Goal: Transaction & Acquisition: Download file/media

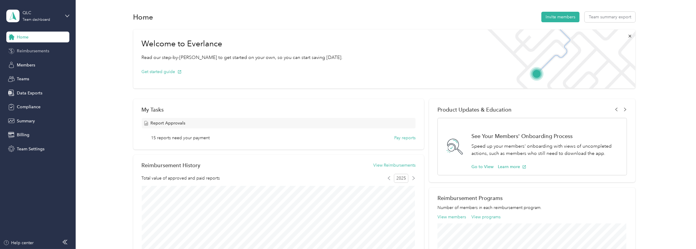
click at [18, 50] on span "Reimbursements" at bounding box center [33, 51] width 32 height 6
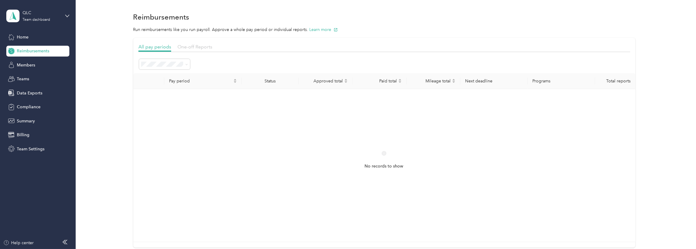
click at [195, 47] on span "One-off Reports" at bounding box center [194, 47] width 35 height 6
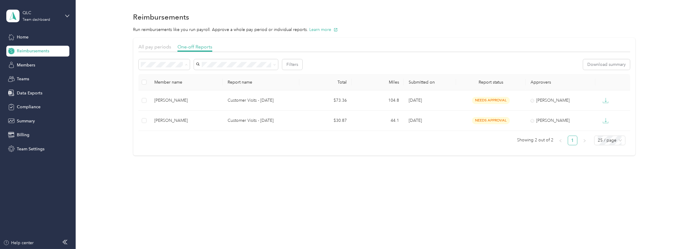
click at [165, 96] on span "Needs payment" at bounding box center [158, 96] width 30 height 5
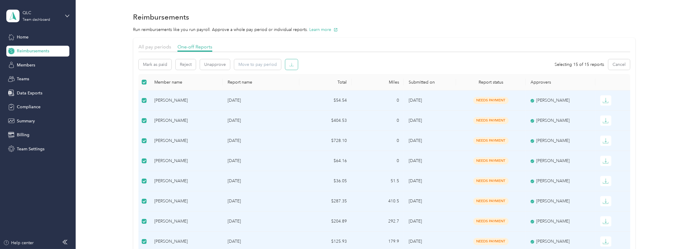
click at [289, 59] on button "button" at bounding box center [291, 64] width 13 height 11
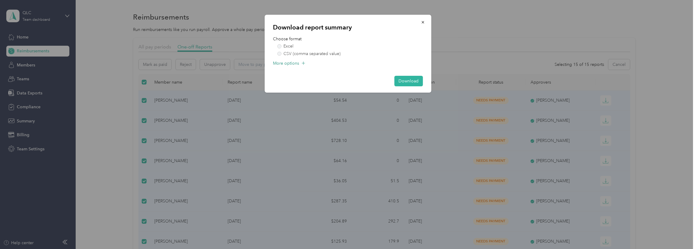
click at [290, 62] on span "More options" at bounding box center [286, 63] width 26 height 6
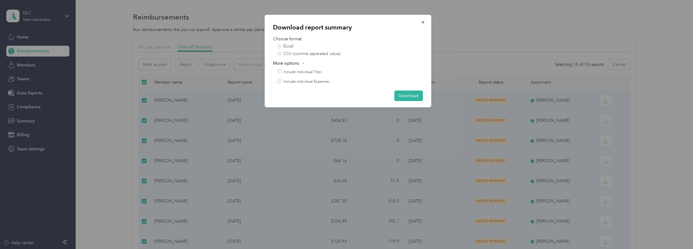
click at [288, 74] on label "Include individual Trips" at bounding box center [302, 71] width 38 height 5
click at [282, 72] on div "Include individual Trips" at bounding box center [350, 71] width 146 height 5
click at [400, 96] on button "Download" at bounding box center [408, 95] width 29 height 11
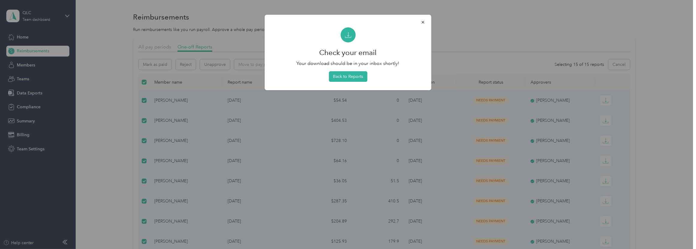
click at [552, 30] on div at bounding box center [348, 124] width 696 height 249
